Goal: Information Seeking & Learning: Check status

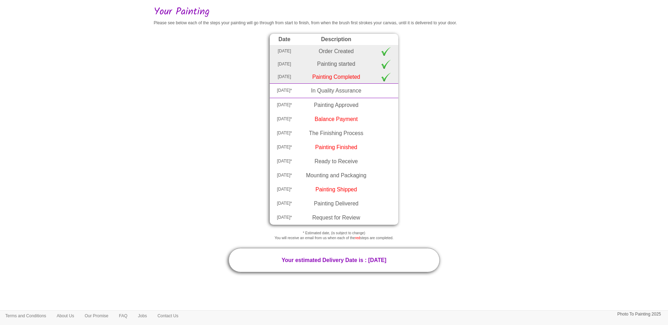
scroll to position [44, 0]
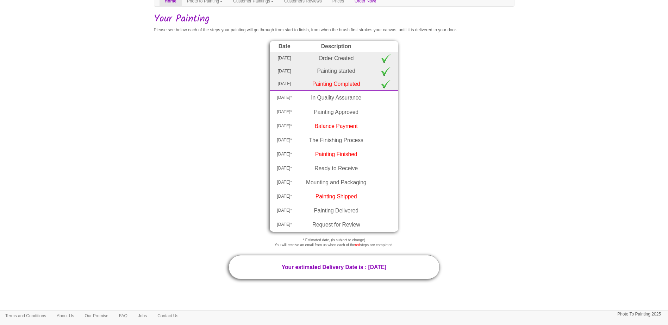
scroll to position [44, 0]
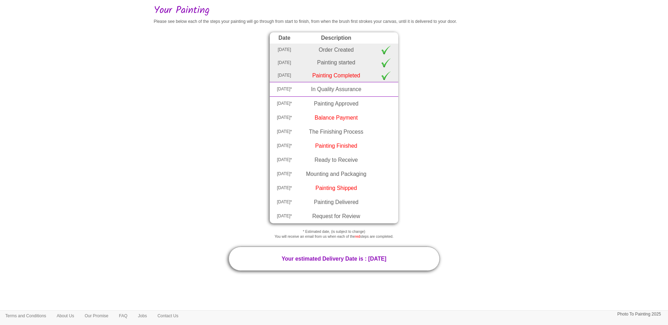
click at [348, 76] on td "Painting Completed" at bounding box center [336, 75] width 75 height 13
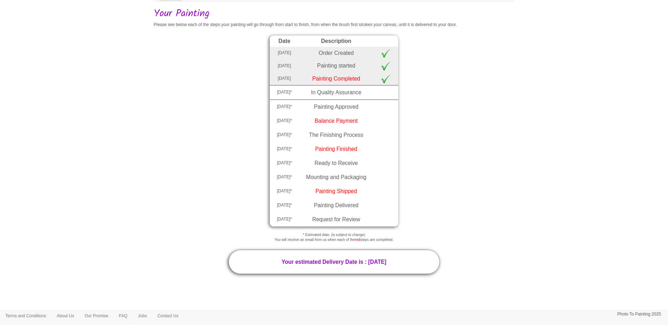
scroll to position [44, 0]
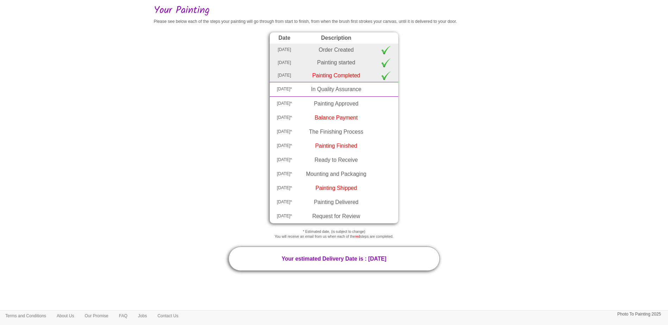
drag, startPoint x: 252, startPoint y: 239, endPoint x: 423, endPoint y: 238, distance: 170.4
click at [423, 238] on p "* Estimated date, (is subject to change) You will receive an email from us when…" at bounding box center [333, 234] width 353 height 10
click at [412, 255] on p "Your estimated Delivery Date is : [DATE]" at bounding box center [333, 259] width 211 height 24
